Goal: Task Accomplishment & Management: Use online tool/utility

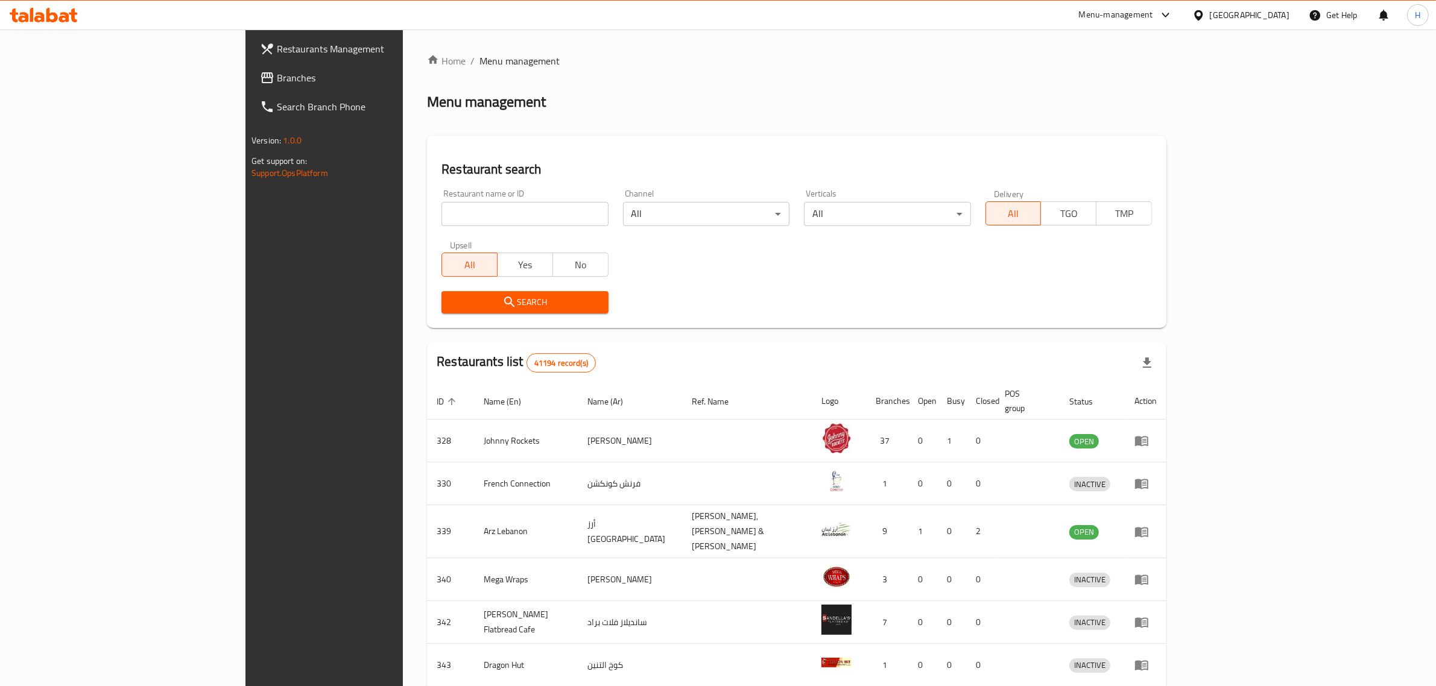
click at [277, 77] on span "Branches" at bounding box center [376, 78] width 199 height 14
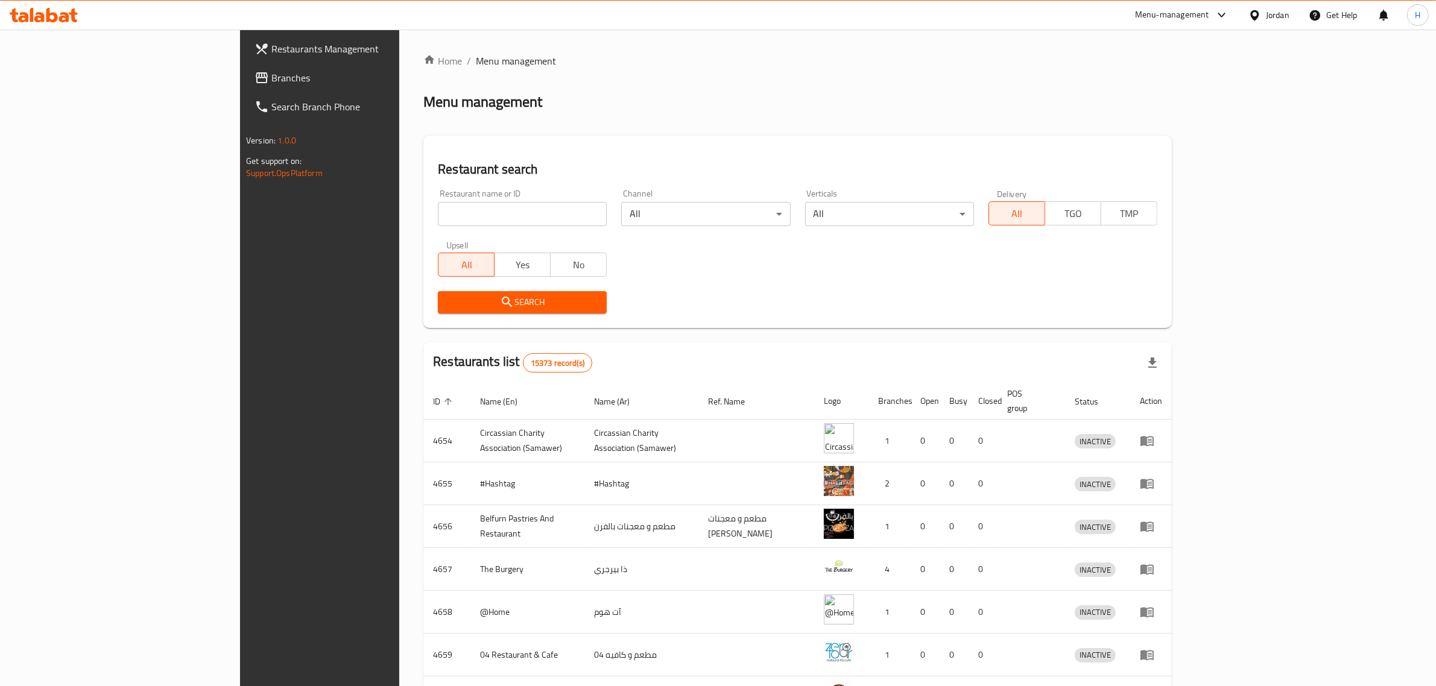
click at [271, 78] on span "Branches" at bounding box center [370, 78] width 199 height 14
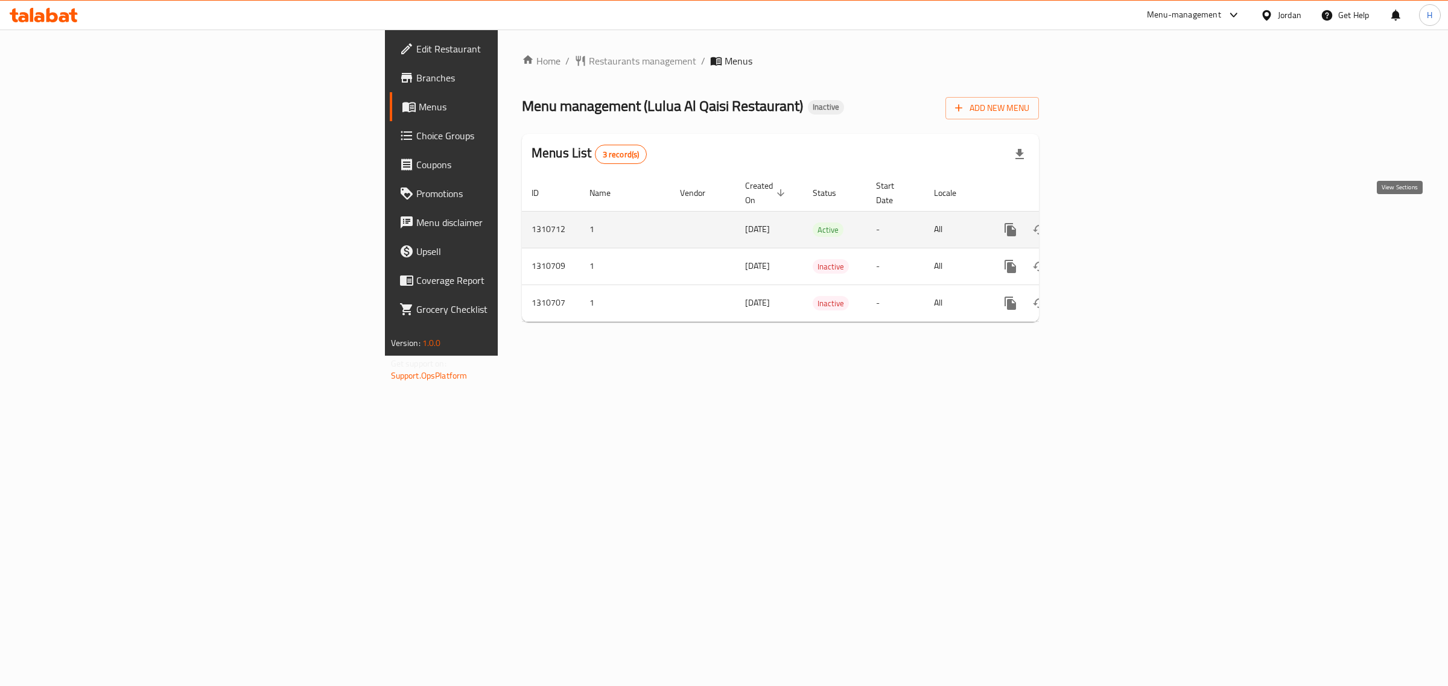
click at [1104, 223] on icon "enhanced table" at bounding box center [1097, 230] width 14 height 14
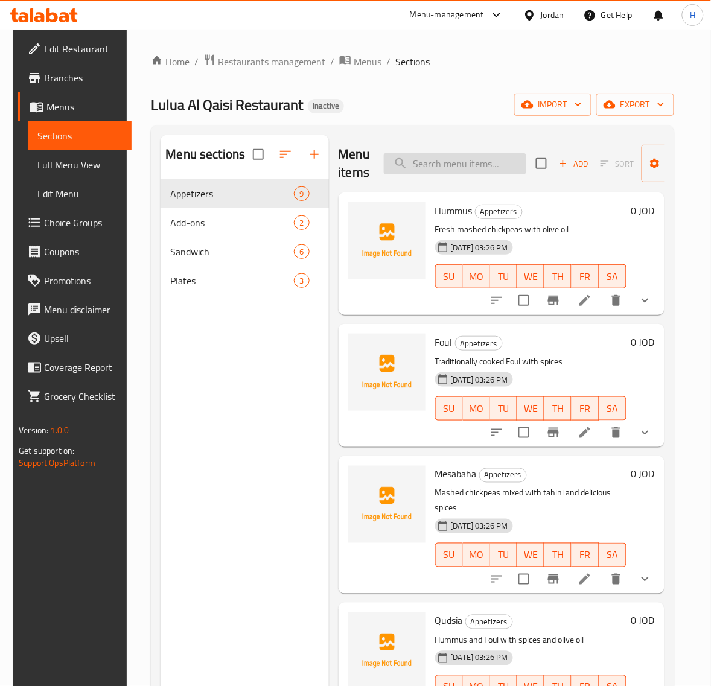
click at [423, 159] on input "search" at bounding box center [455, 163] width 142 height 21
paste input "حمص"
click at [464, 166] on input "حمص" at bounding box center [455, 163] width 142 height 21
paste input "ندويش بطاطا"
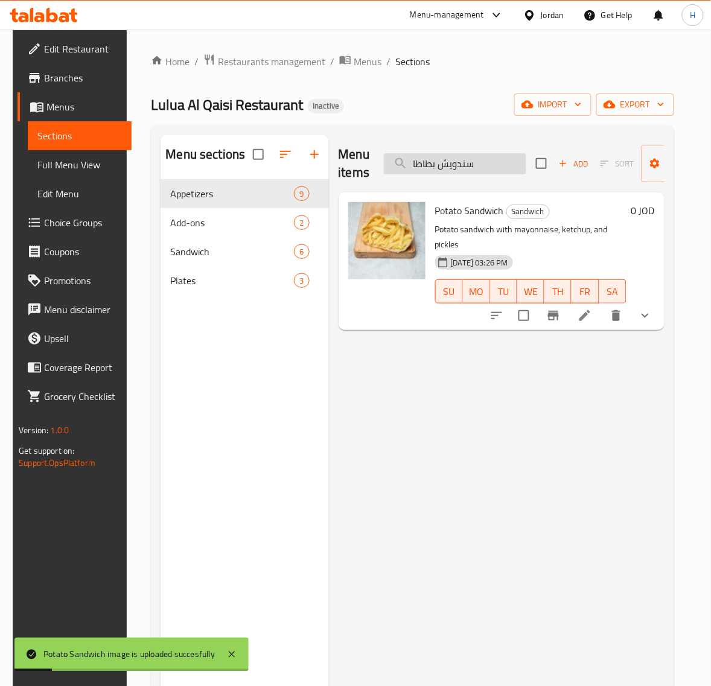
click at [484, 166] on input "سندويش بطاطا" at bounding box center [455, 163] width 142 height 21
click at [486, 165] on input "سندويش بطاطا" at bounding box center [455, 163] width 142 height 21
paste input "طة طحينية"
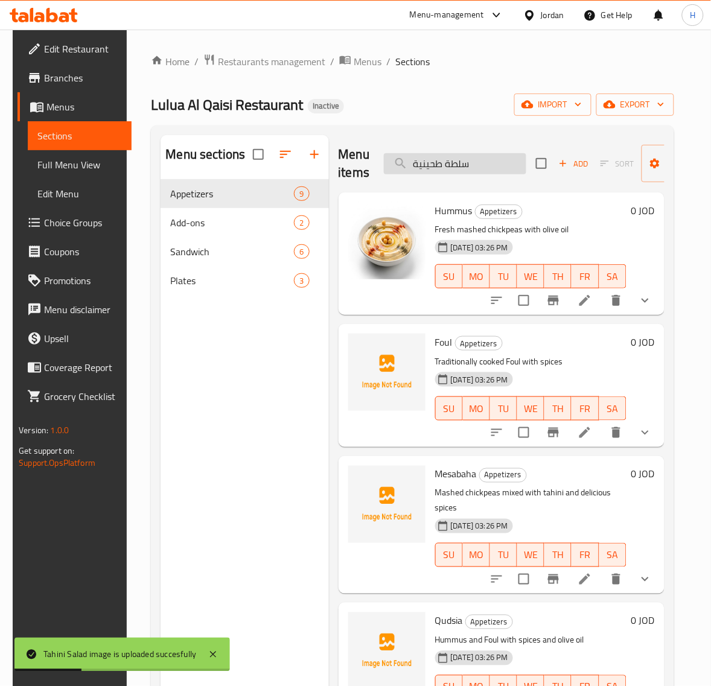
click at [471, 160] on input "سلطة طحينية" at bounding box center [455, 163] width 142 height 21
paste input "دويش بيض_"
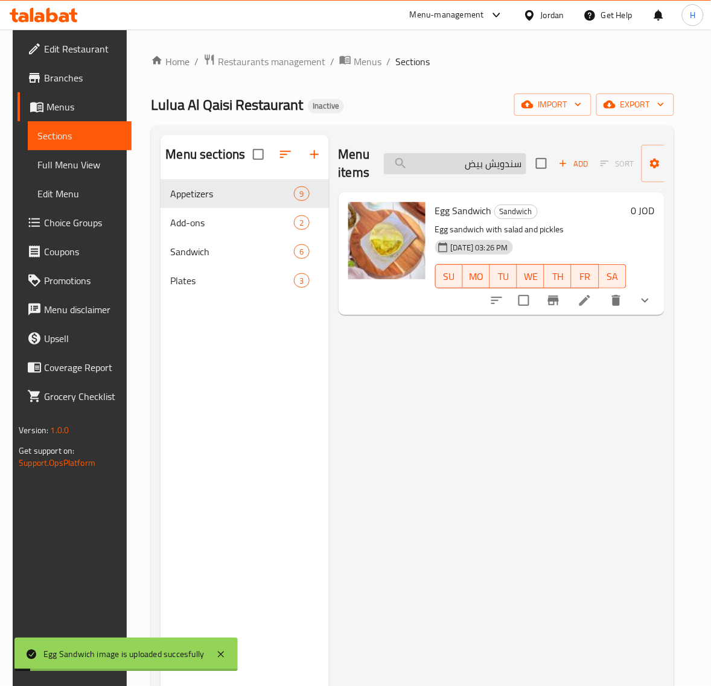
click at [487, 162] on input "سندويش بيض" at bounding box center [455, 163] width 142 height 21
paste input "كبدة"
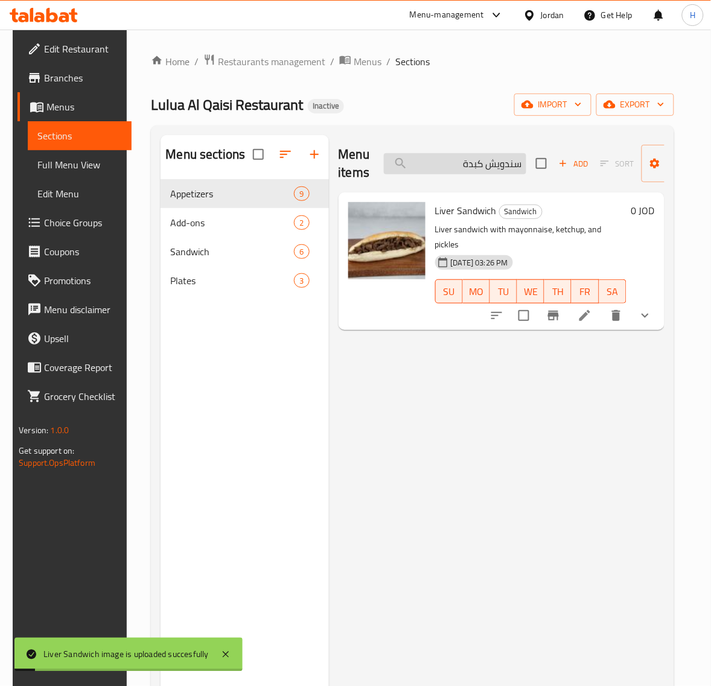
click at [468, 169] on input "سندويش كبدة" at bounding box center [455, 163] width 142 height 21
paste input "فتة مكسرات سوبر"
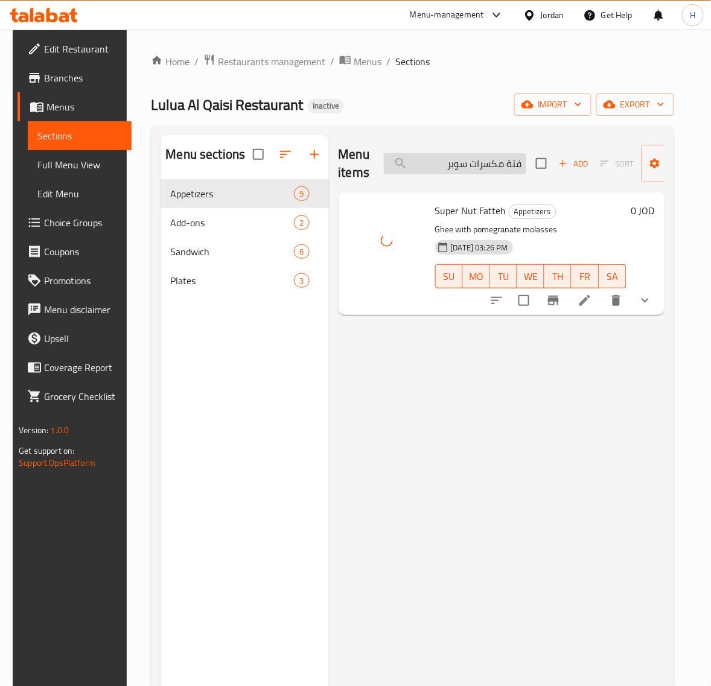
click at [495, 163] on input "فتة مكسرات سوبر" at bounding box center [455, 163] width 142 height 21
paste input "صحن كبدة"
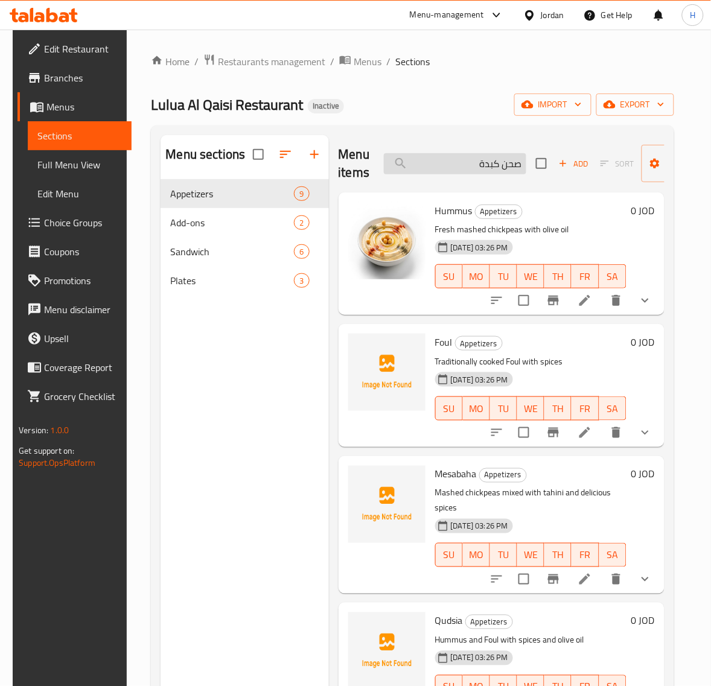
click at [439, 171] on input "صحن كبدة" at bounding box center [455, 163] width 142 height 21
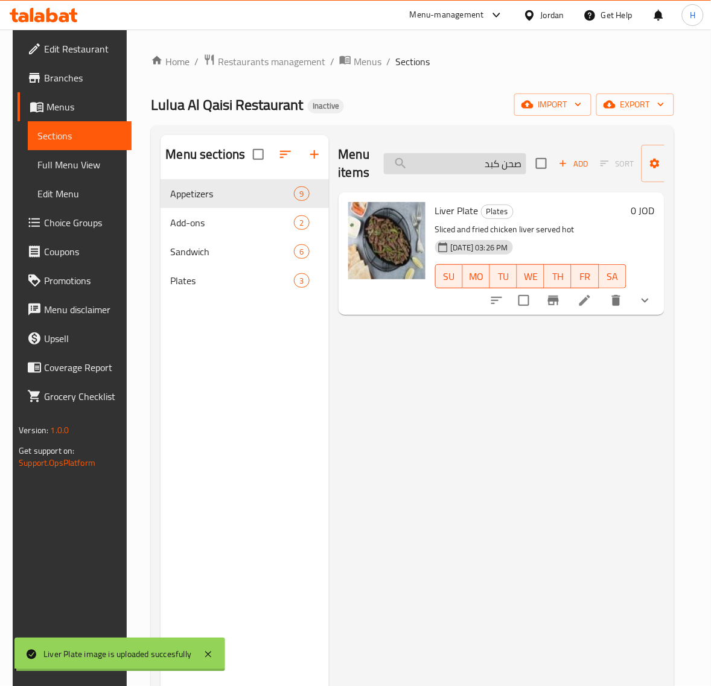
click at [465, 157] on input "صحن كبد" at bounding box center [455, 163] width 142 height 21
click at [466, 160] on input "صحن كبد" at bounding box center [455, 163] width 142 height 21
paste input "قانق"
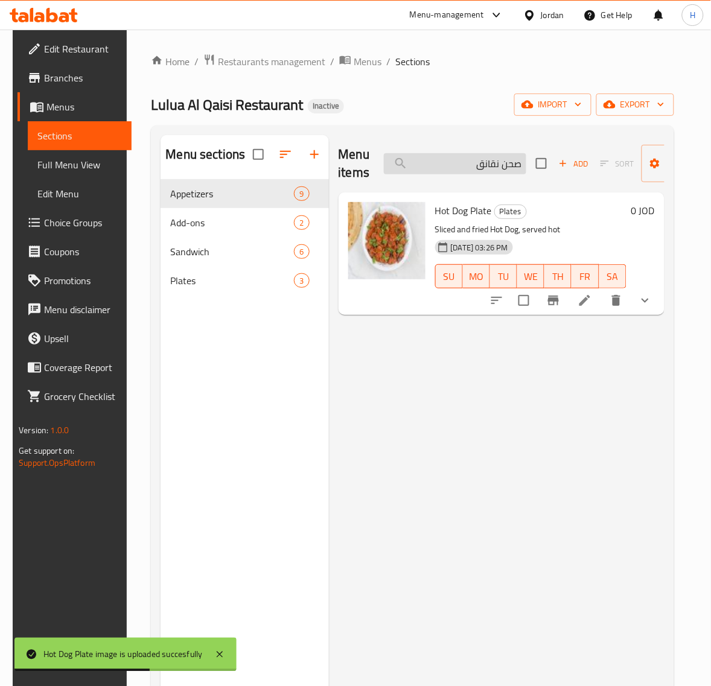
click at [501, 163] on input "صحن نقانق" at bounding box center [455, 163] width 142 height 21
paste input "بيض_"
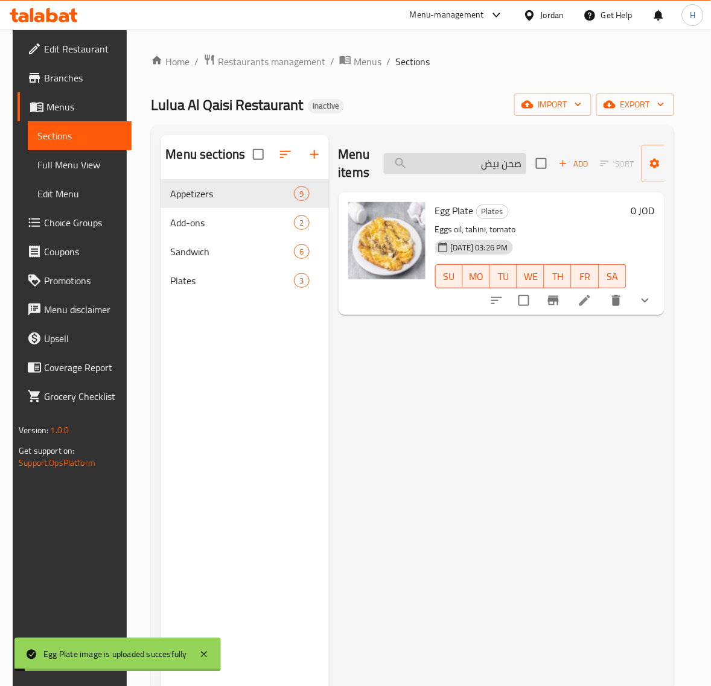
click at [493, 166] on input "صحن بيض" at bounding box center [455, 163] width 142 height 21
paste input "ندويش نقانق"
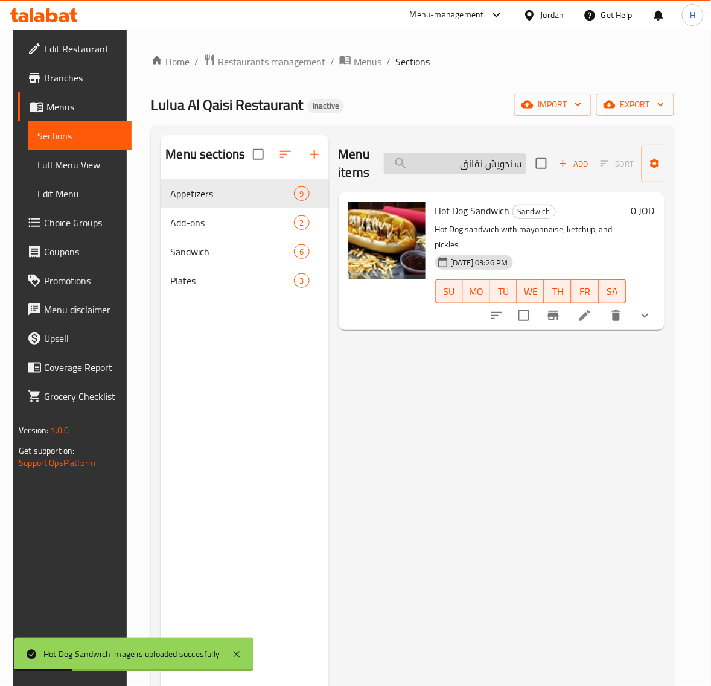
click at [501, 166] on input "سندويش نقانق" at bounding box center [455, 163] width 142 height 21
paste input "لافل"
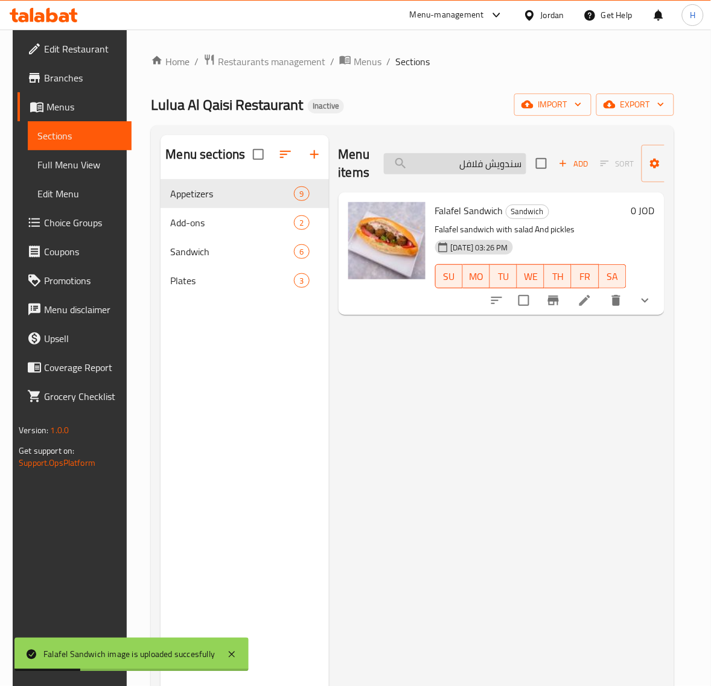
click at [474, 165] on input "سندويش فلافل" at bounding box center [455, 163] width 142 height 21
paste input "سنيورة ولبنة"
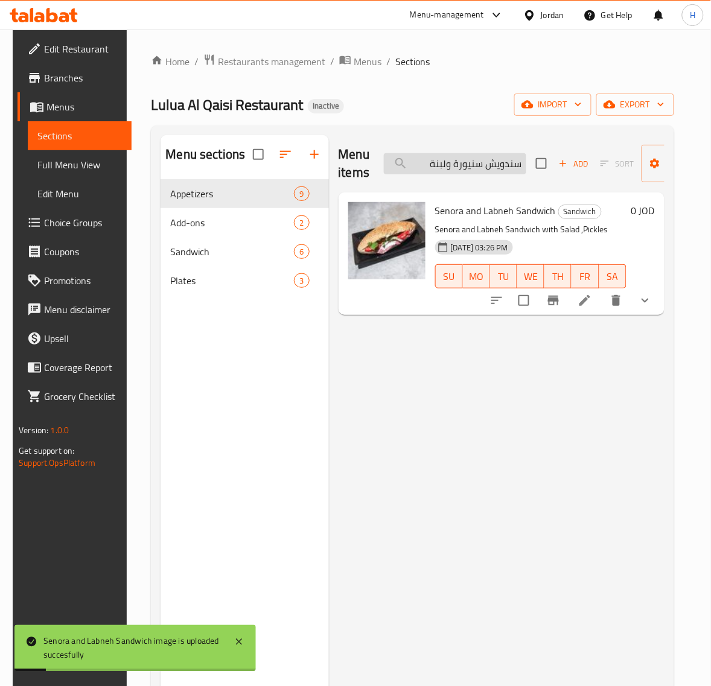
click at [492, 157] on input "سندويش سنيورة ولبنة" at bounding box center [455, 163] width 142 height 21
paste input "فتة مكسرات عادي"
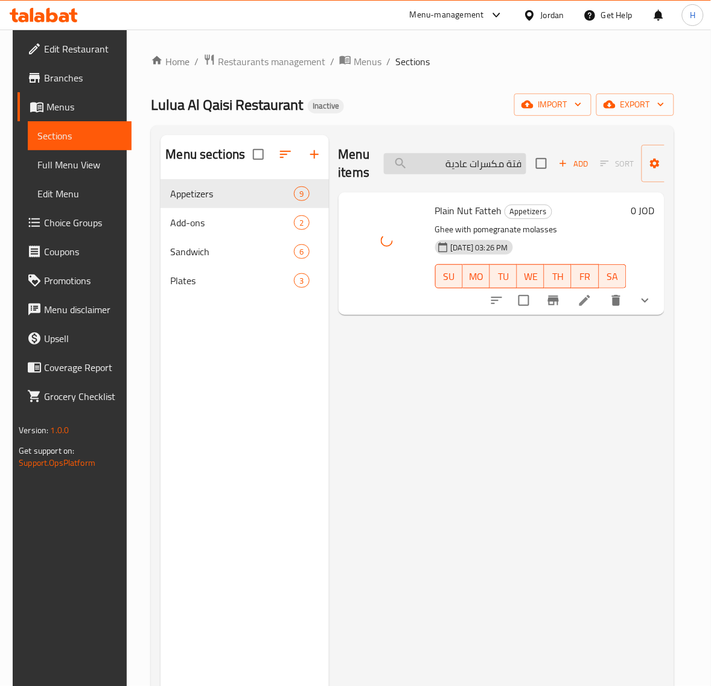
click at [502, 162] on input "فتة مكسرات عادية" at bounding box center [455, 163] width 142 height 21
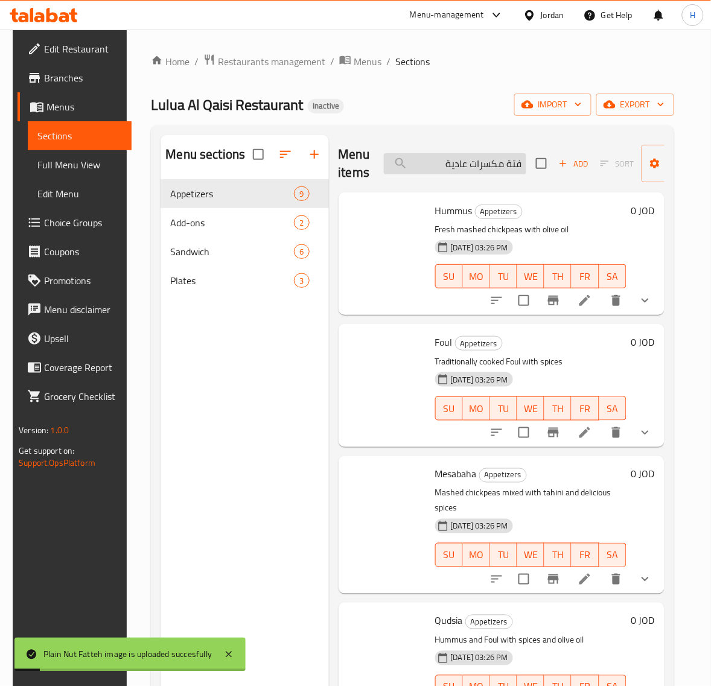
paste input "لافل محشي"
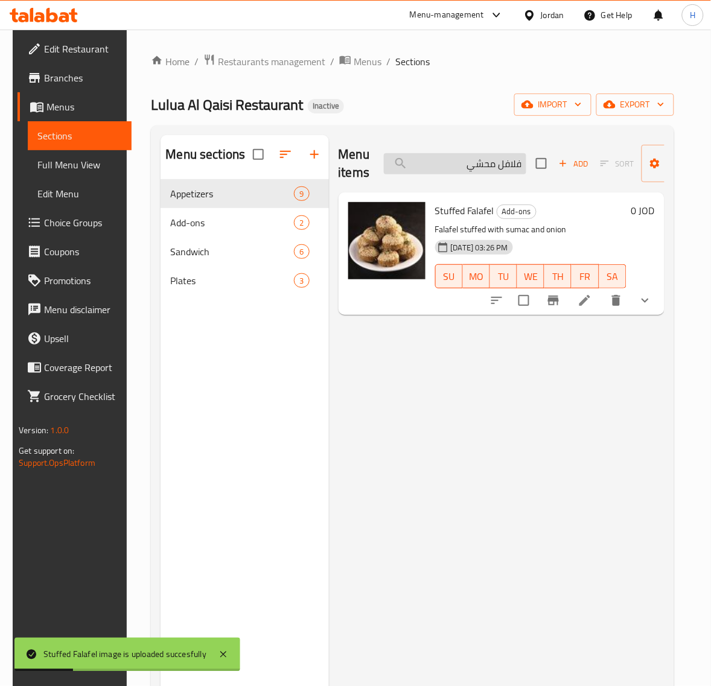
click at [508, 166] on input "فلافل محشي" at bounding box center [455, 163] width 142 height 21
paste input "search"
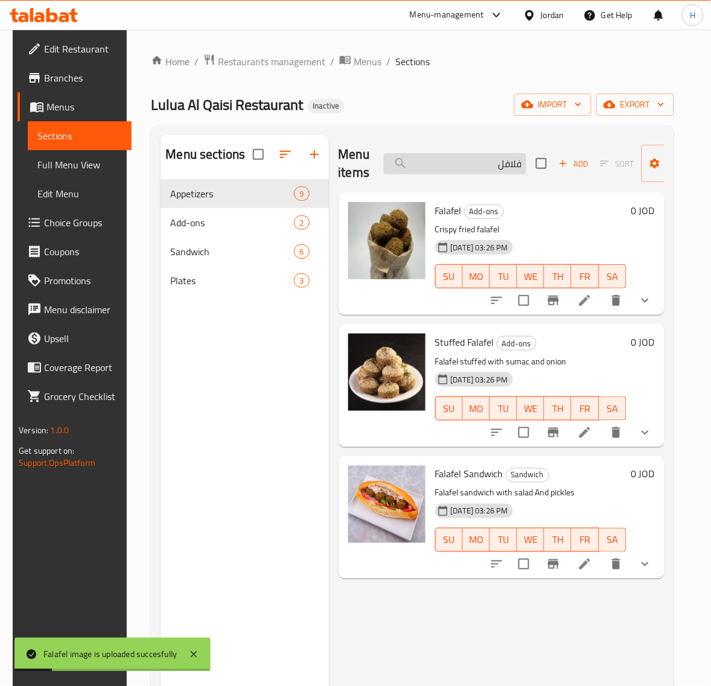
click at [493, 167] on input "فلافل" at bounding box center [455, 163] width 142 height 21
paste input "search"
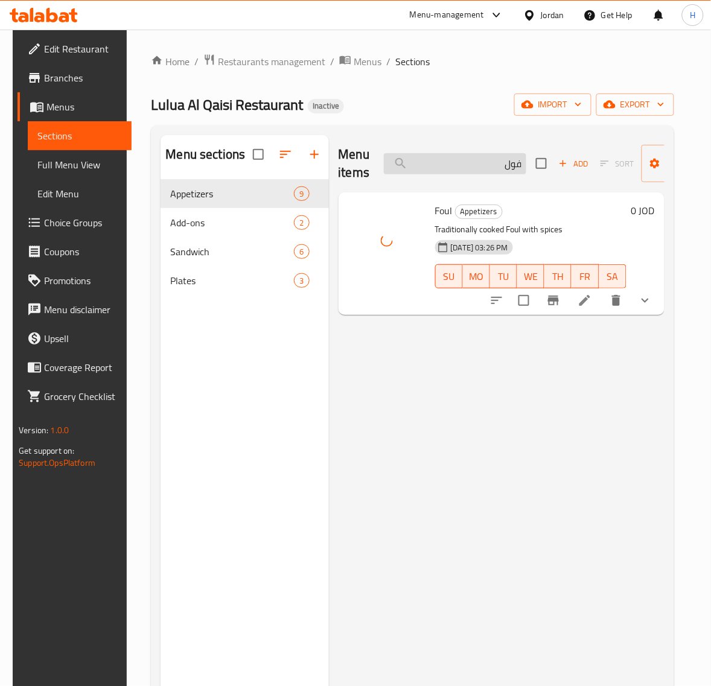
click at [495, 164] on input "فول" at bounding box center [455, 163] width 142 height 21
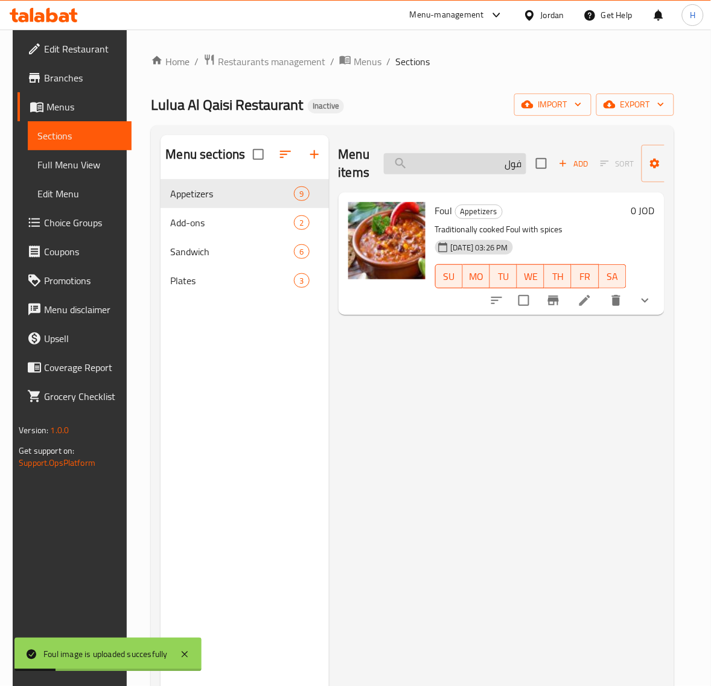
paste input "اسمية"
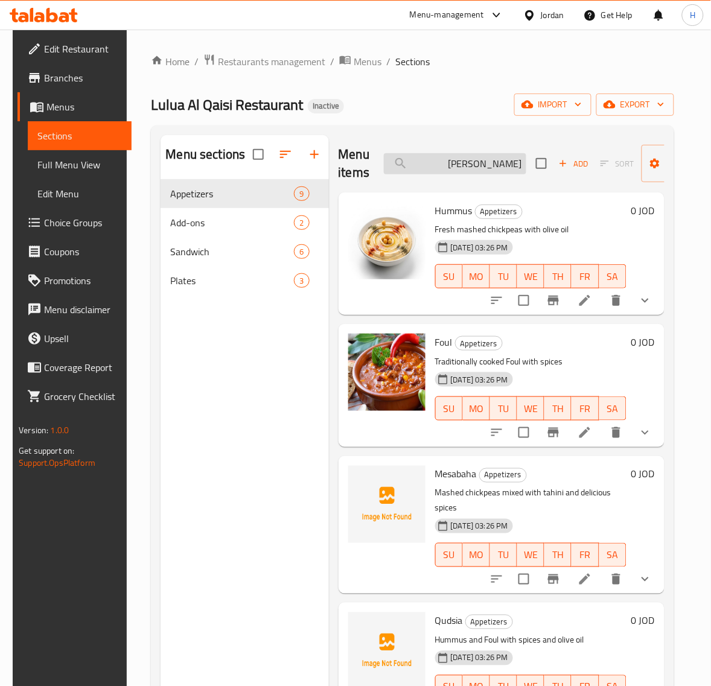
click at [480, 164] on input "قاسمية" at bounding box center [455, 163] width 142 height 21
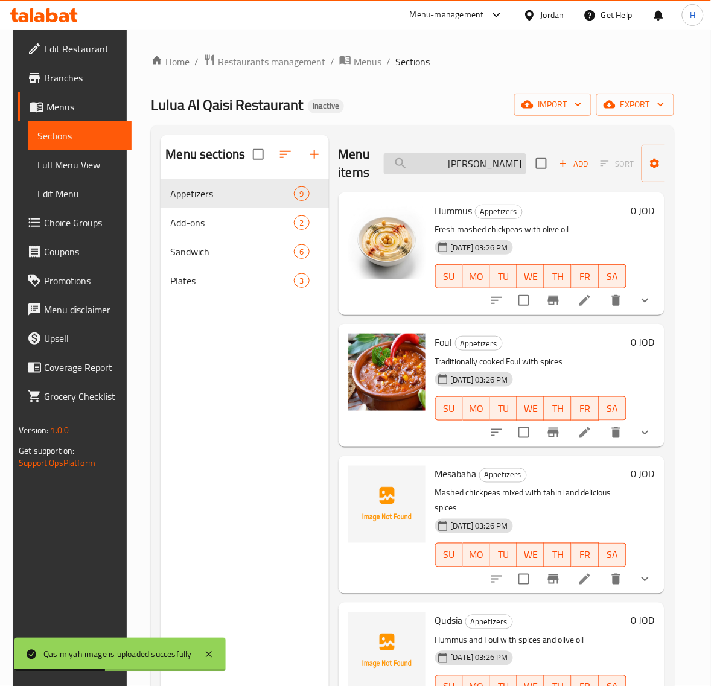
click at [501, 169] on input "قاسمي" at bounding box center [455, 163] width 142 height 21
click at [490, 169] on input "قاسمي" at bounding box center [455, 163] width 142 height 21
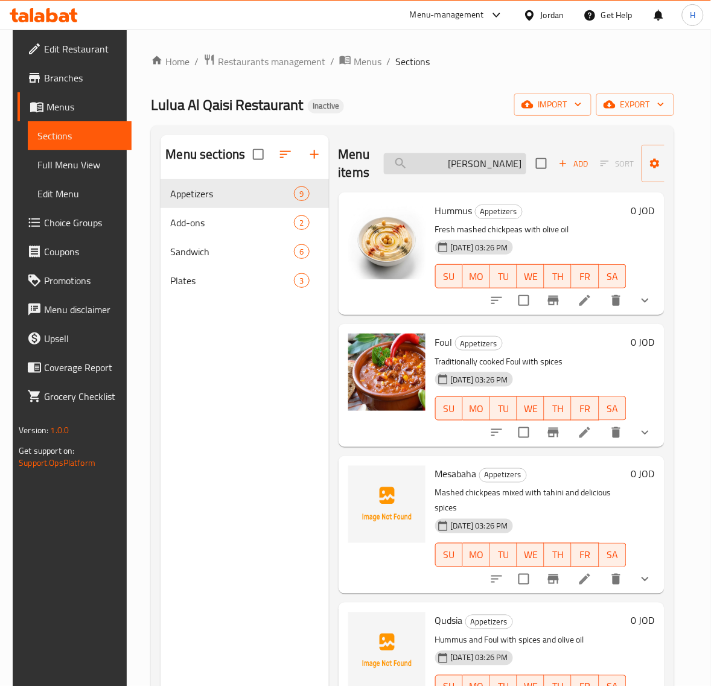
paste input "سية"
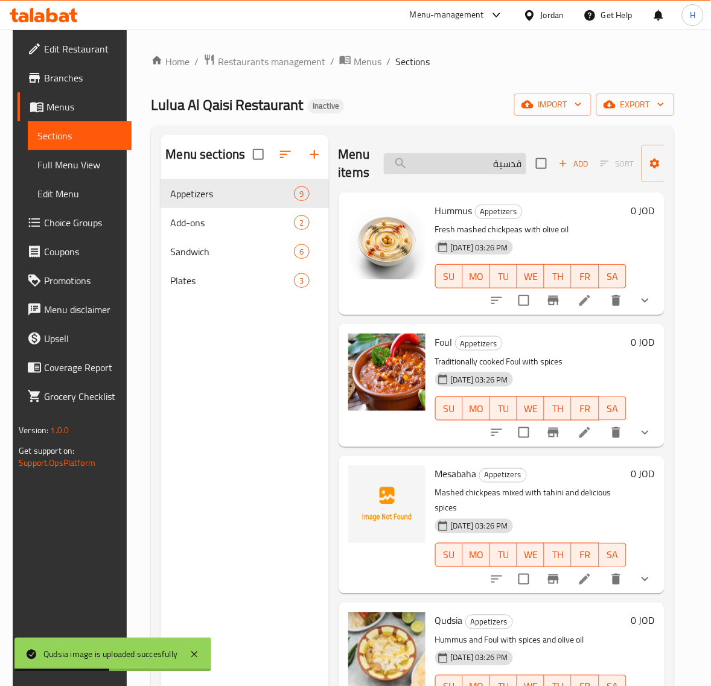
click at [489, 165] on input "قدسية" at bounding box center [455, 163] width 142 height 21
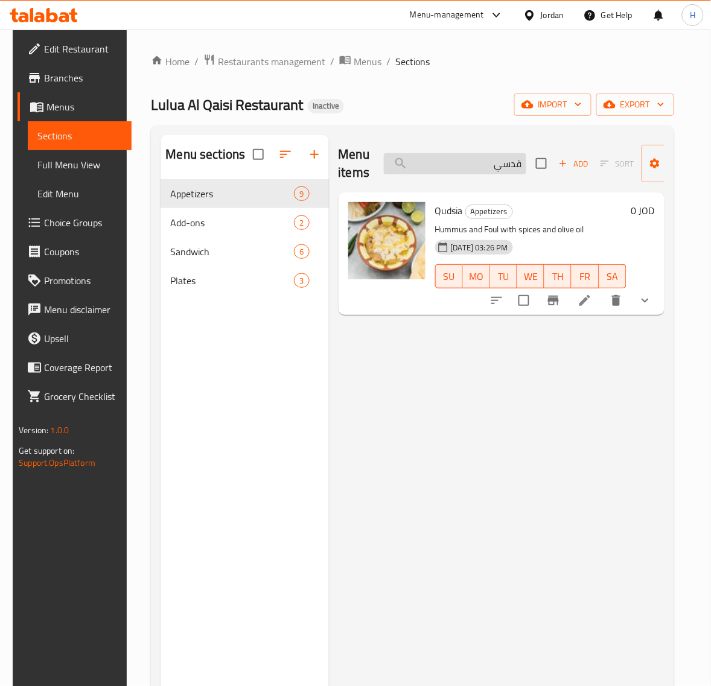
click at [484, 167] on input "قدسي" at bounding box center [455, 163] width 142 height 21
paste input "سبحة"
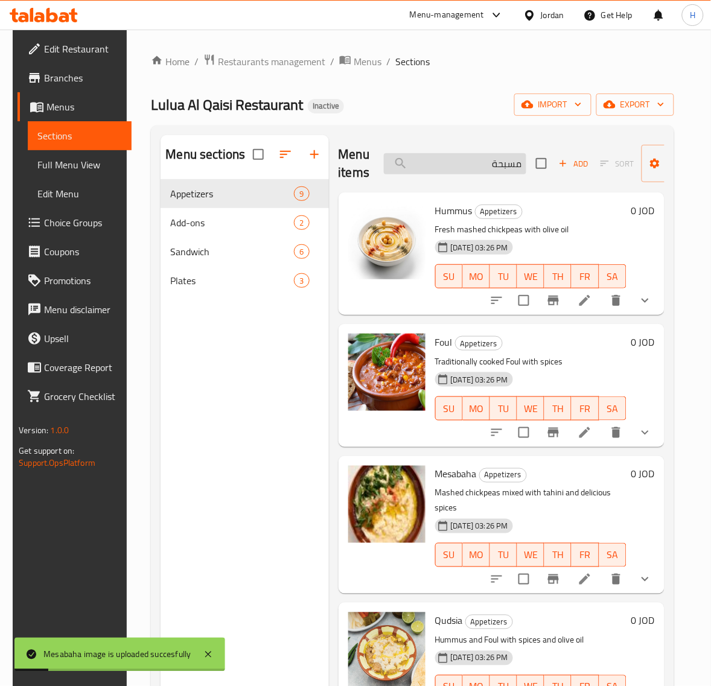
click at [480, 166] on input "مسبحة" at bounding box center [455, 163] width 142 height 21
paste input "بل"
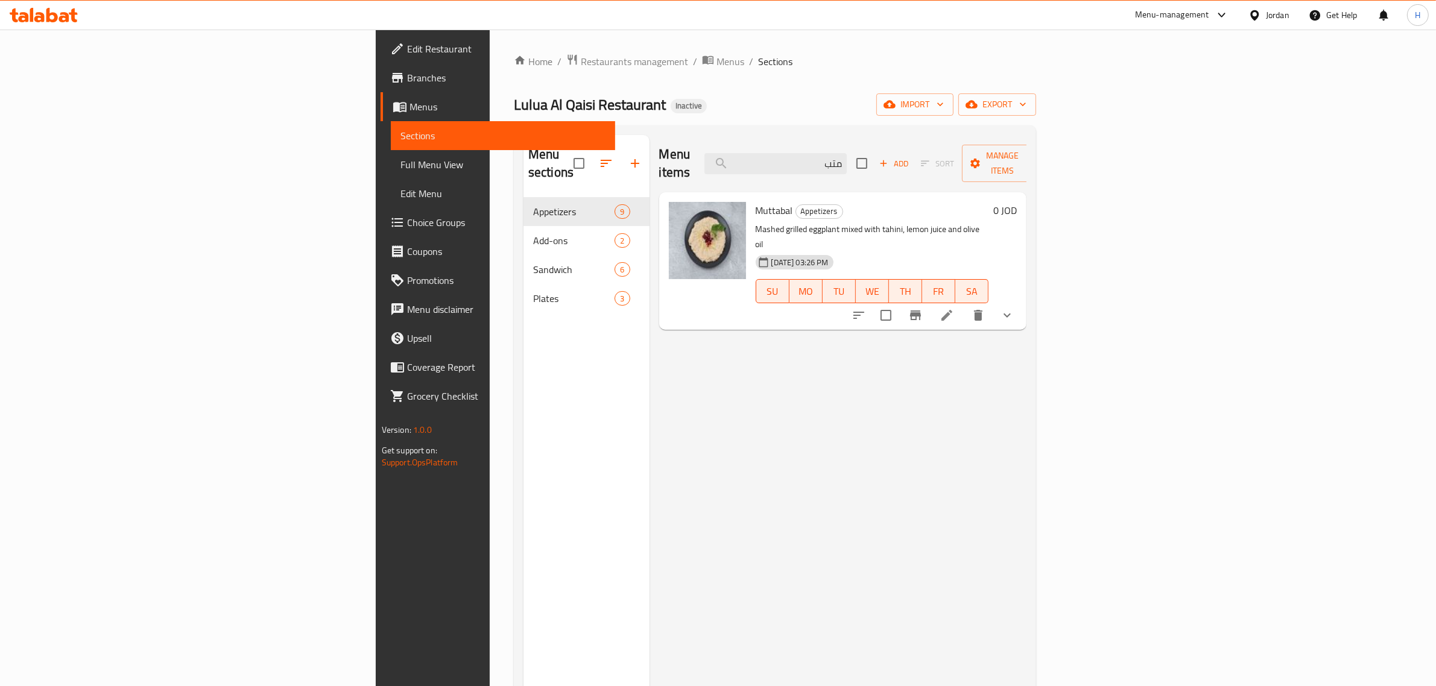
type input "متب"
click at [401, 168] on span "Full Menu View" at bounding box center [504, 164] width 206 height 14
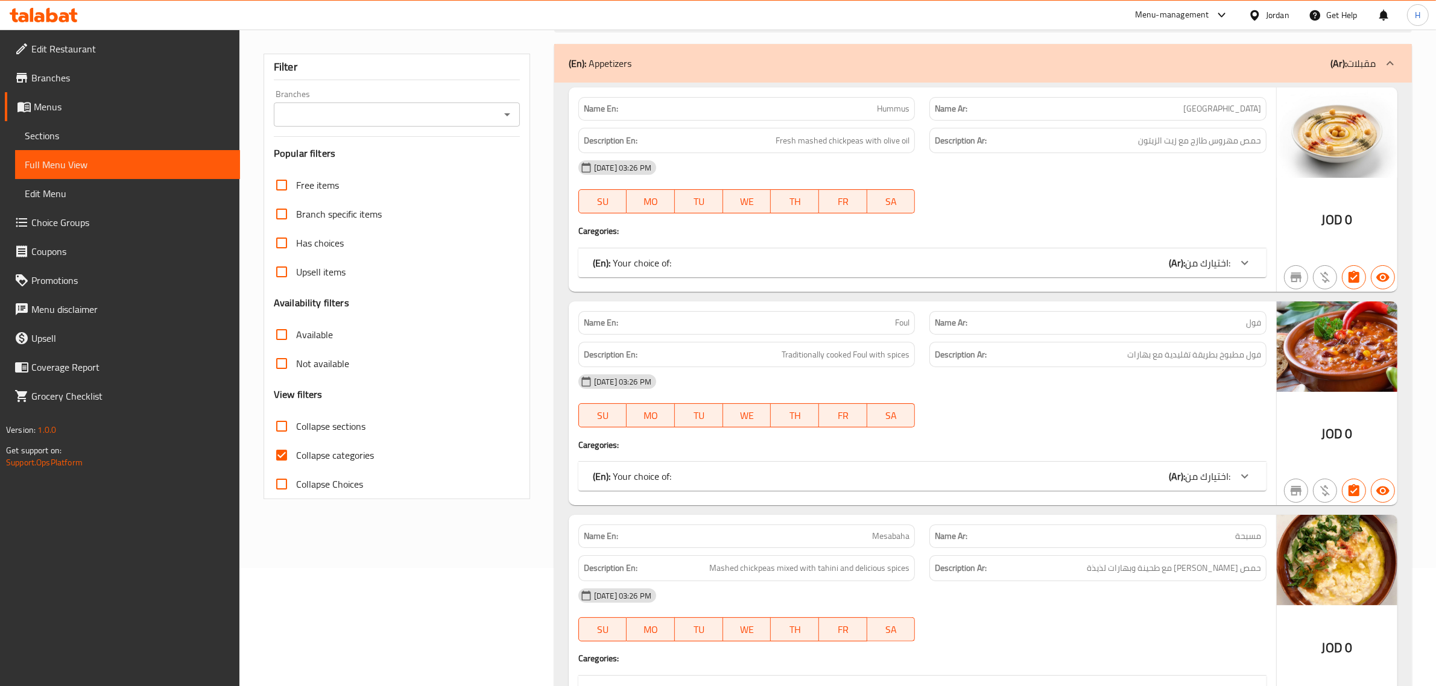
scroll to position [151, 0]
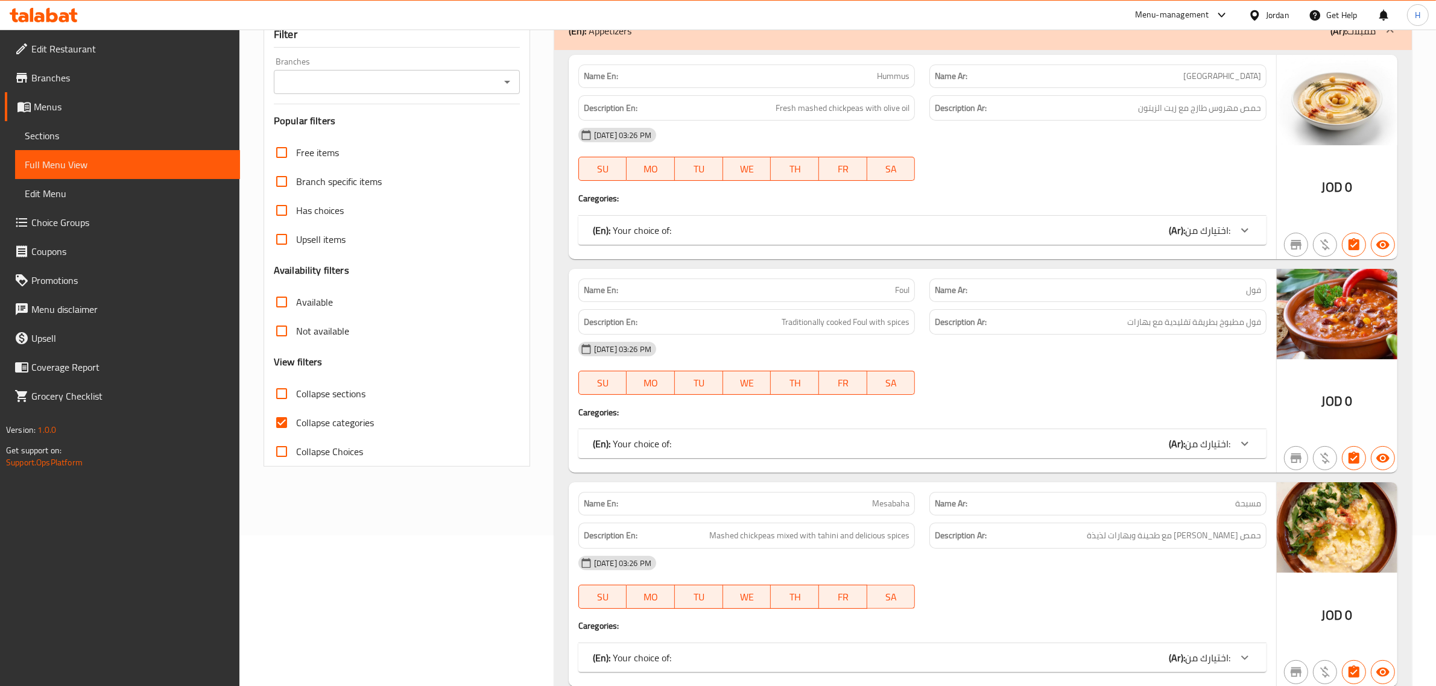
click at [312, 419] on span "Collapse categories" at bounding box center [335, 423] width 78 height 14
click at [296, 419] on input "Collapse categories" at bounding box center [281, 422] width 29 height 29
checkbox input "false"
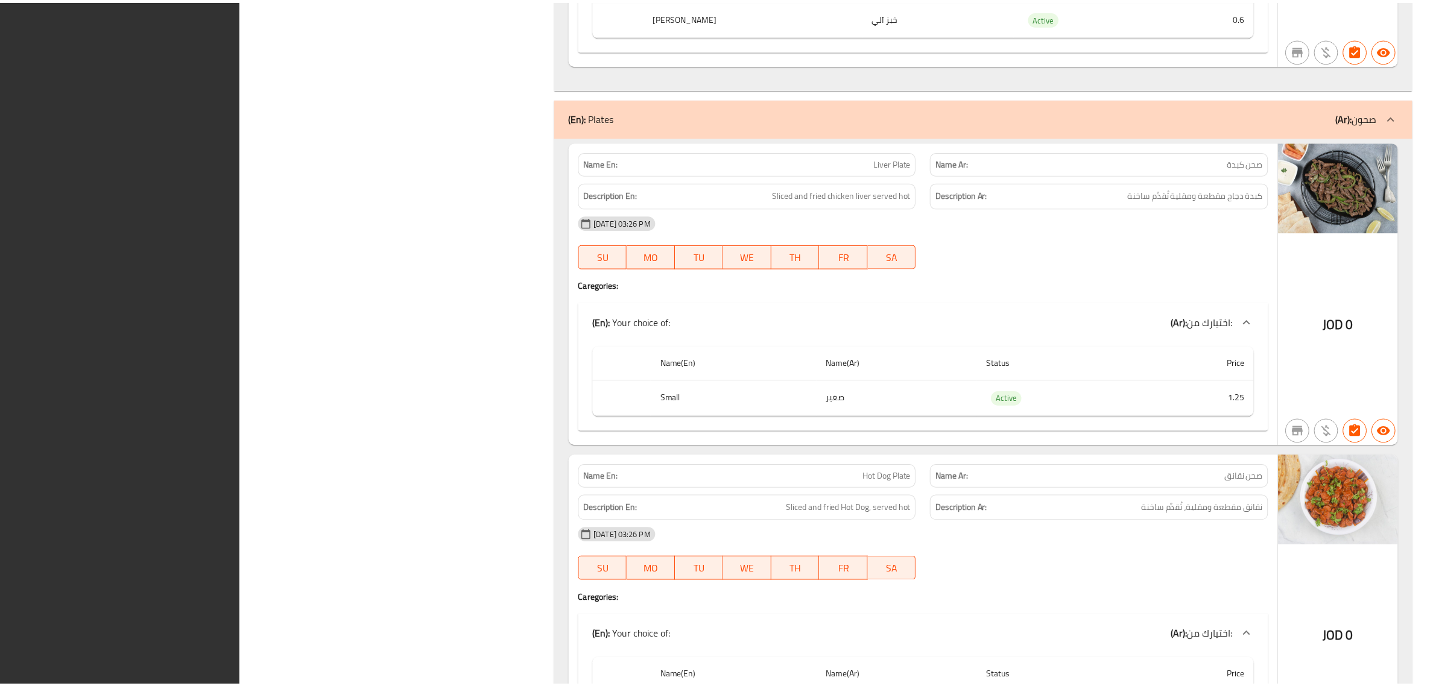
scroll to position [7326, 0]
